Goal: Find specific page/section: Find specific page/section

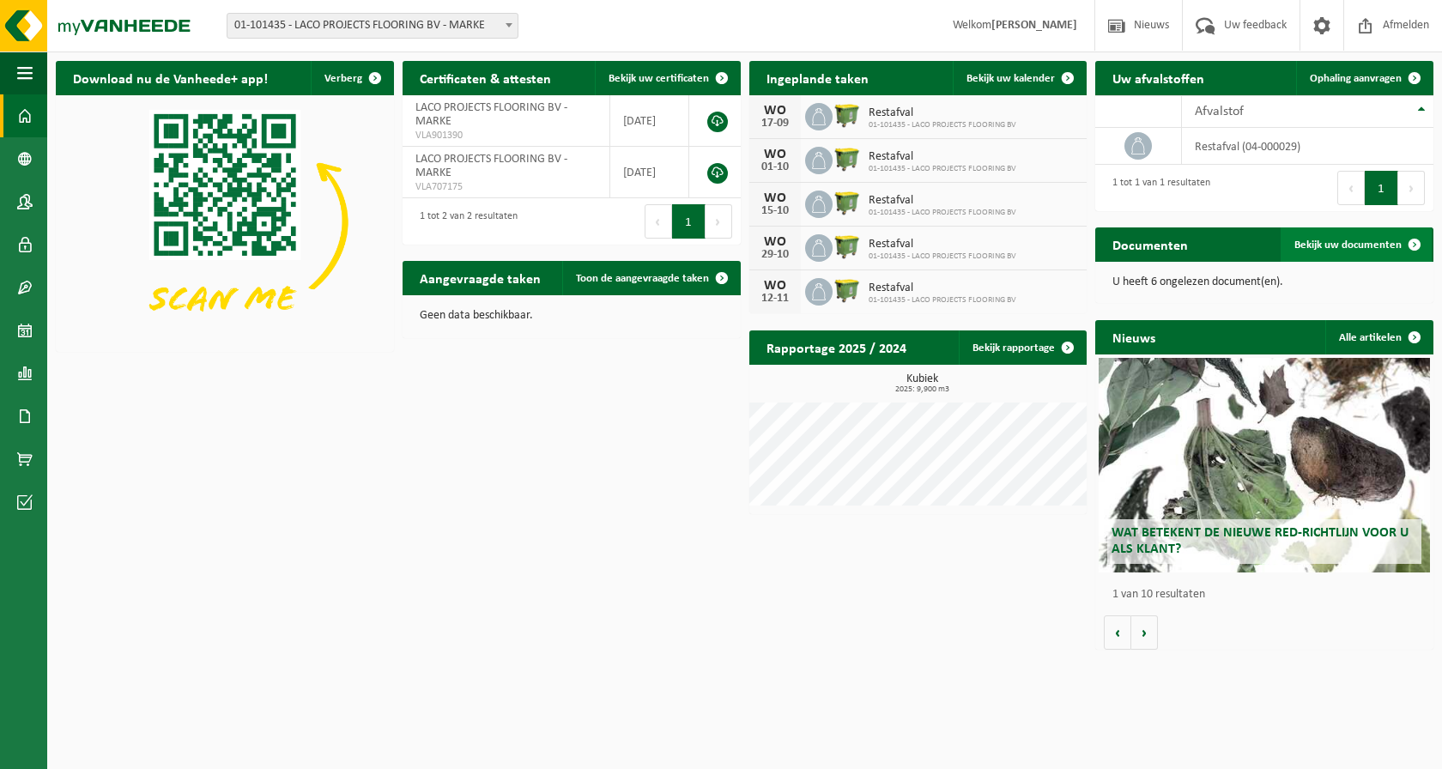
click at [1355, 248] on span "Bekijk uw documenten" at bounding box center [1348, 245] width 107 height 11
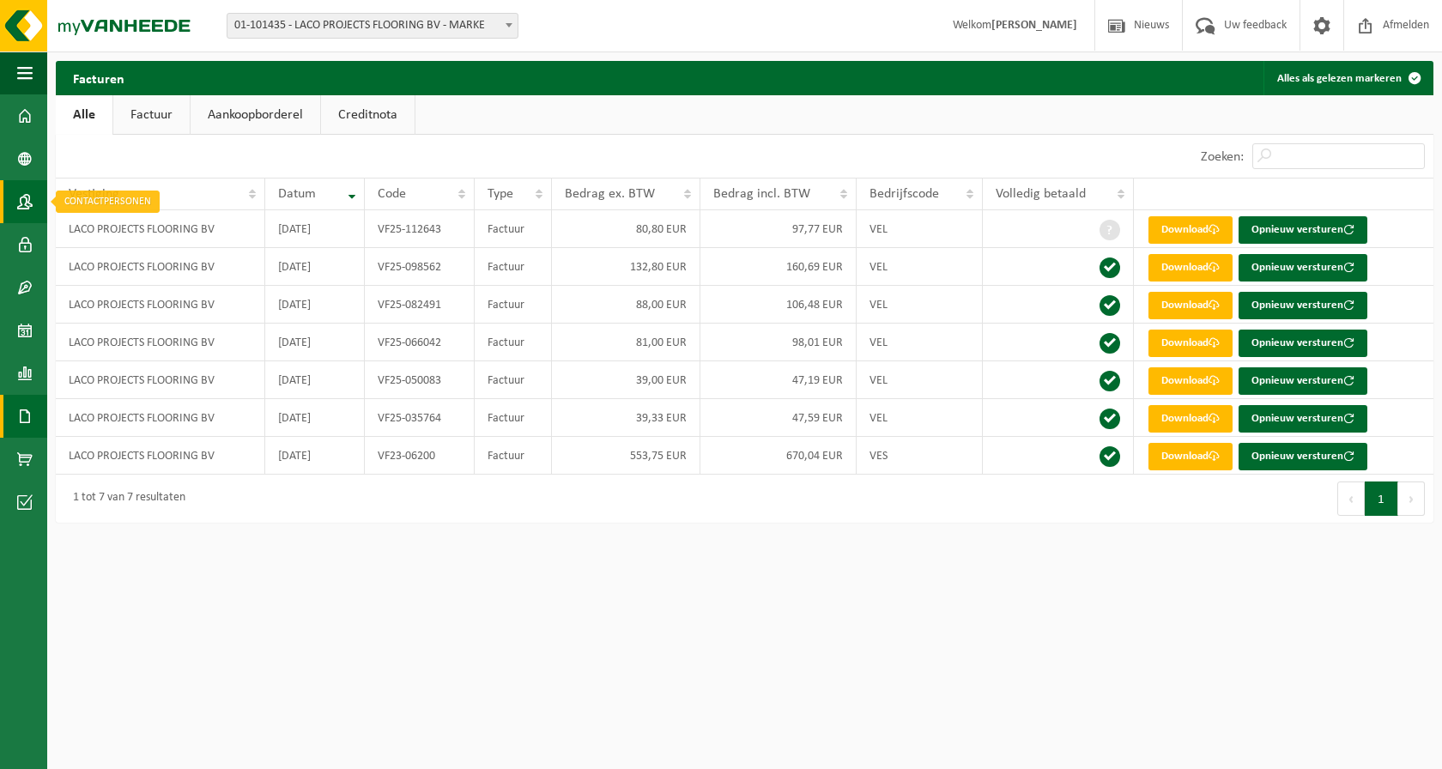
click at [27, 201] on span at bounding box center [24, 201] width 15 height 43
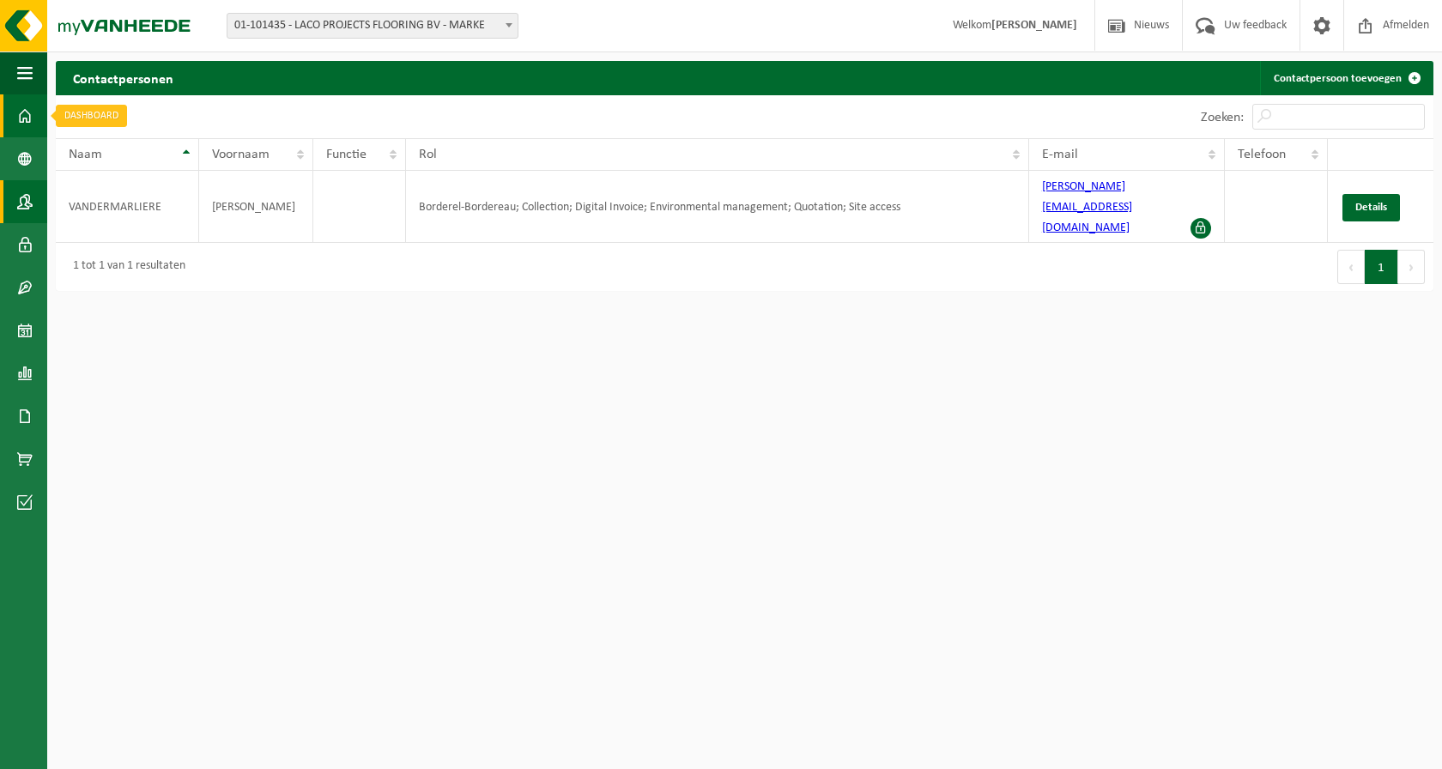
click at [31, 120] on span at bounding box center [24, 115] width 15 height 43
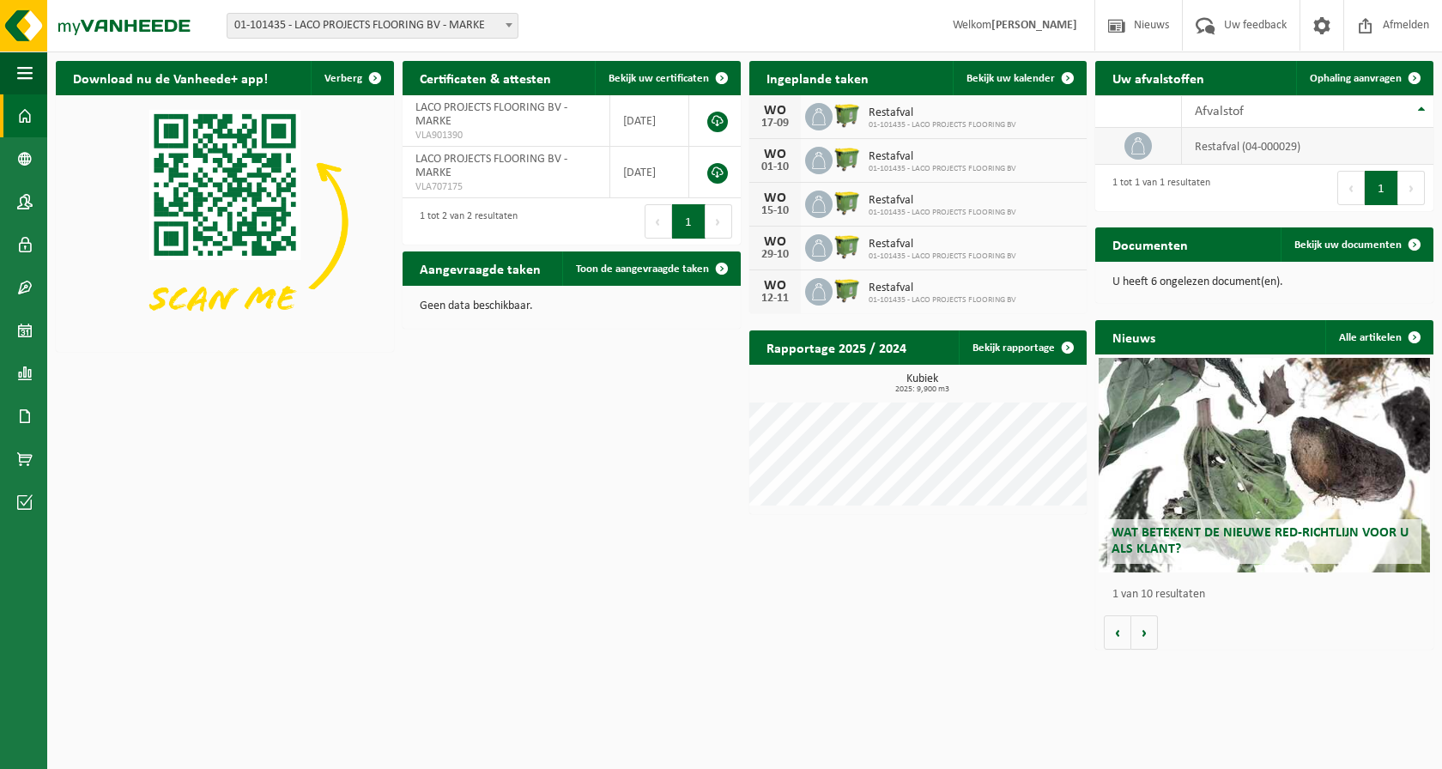
click at [1256, 145] on td "restafval (04-000029)" at bounding box center [1308, 146] width 252 height 37
click at [1147, 144] on icon at bounding box center [1138, 145] width 17 height 17
